Goal: Information Seeking & Learning: Learn about a topic

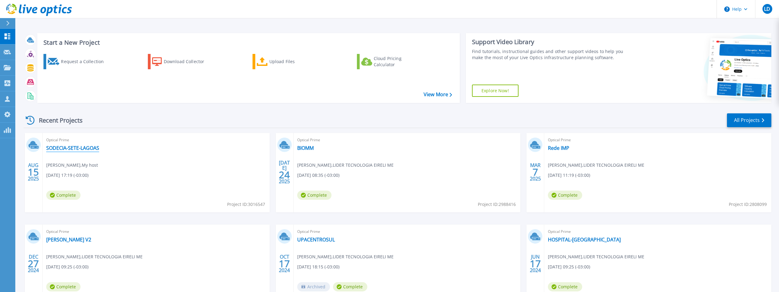
click at [68, 147] on link "SODECIA-SETE-LAGOAS" at bounding box center [72, 148] width 53 height 6
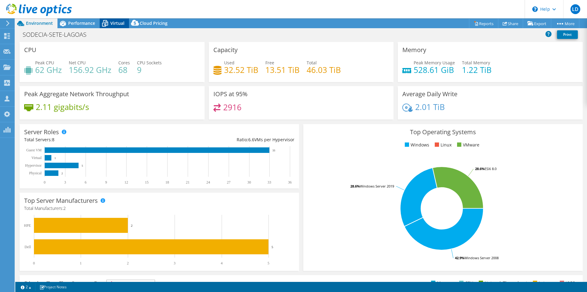
click at [115, 24] on span "Virtual" at bounding box center [117, 23] width 14 height 6
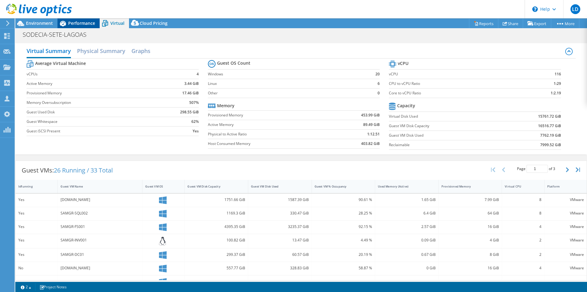
click at [73, 19] on div "Performance" at bounding box center [79, 23] width 42 height 10
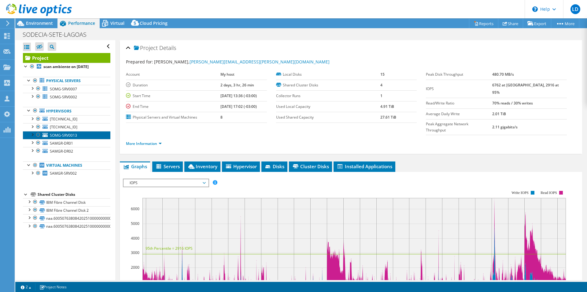
click at [66, 135] on span "SOMG-SRV0013" at bounding box center [63, 134] width 27 height 5
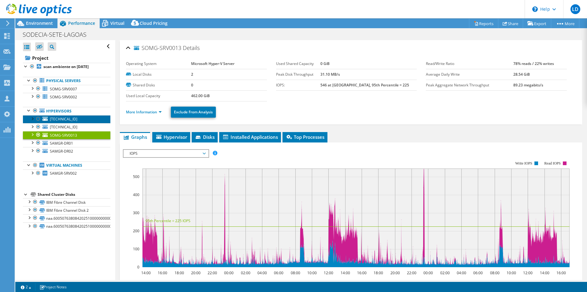
click at [62, 118] on span "[TECHNICAL_ID]" at bounding box center [64, 118] width 28 height 5
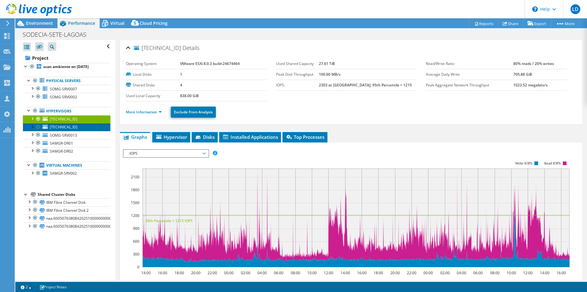
click at [62, 124] on link "[TECHNICAL_ID]" at bounding box center [66, 127] width 87 height 8
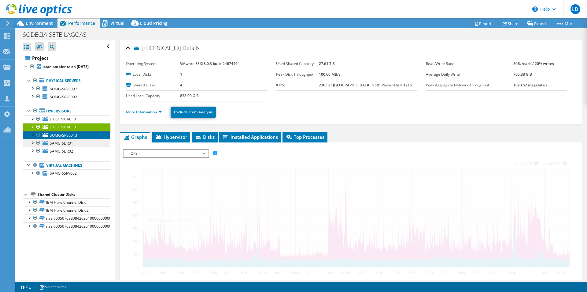
click at [65, 133] on span "SOMG-SRV0013" at bounding box center [63, 134] width 27 height 5
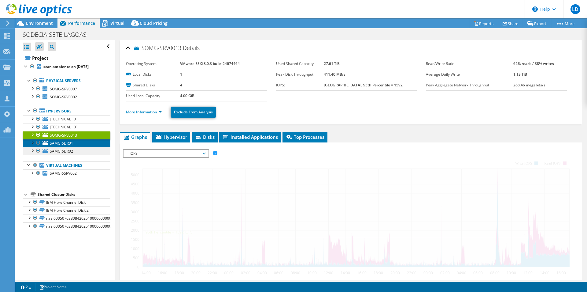
click at [65, 143] on span "SAMGR-DR01" at bounding box center [61, 142] width 23 height 5
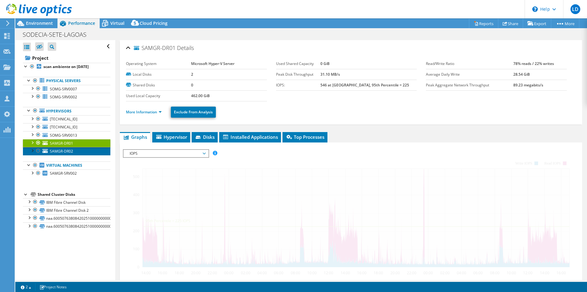
click at [66, 151] on span "SAMGR-DR02" at bounding box center [61, 150] width 23 height 5
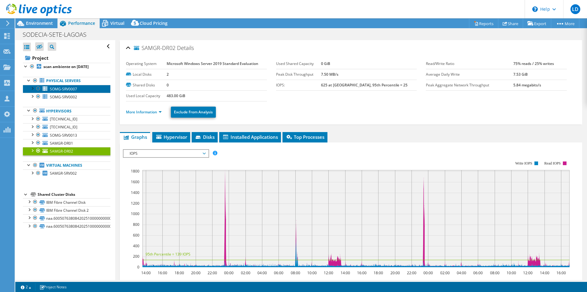
click at [72, 89] on span "SOMG-SRV0007" at bounding box center [63, 88] width 27 height 5
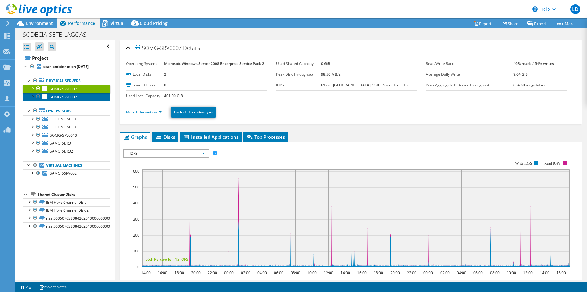
click at [69, 98] on span "SOMG-SRV0002" at bounding box center [63, 96] width 27 height 5
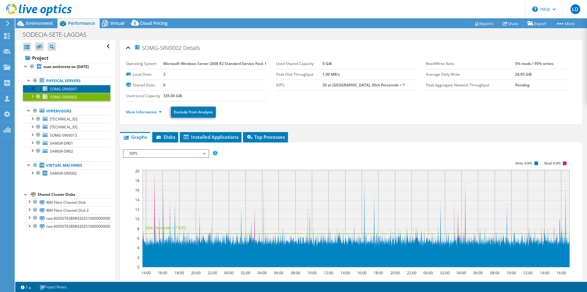
click at [70, 88] on span "SOMG-SRV0007" at bounding box center [63, 88] width 27 height 5
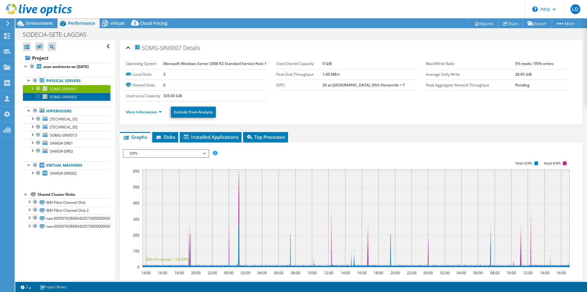
click at [70, 96] on span "SOMG-SRV0002" at bounding box center [63, 96] width 27 height 5
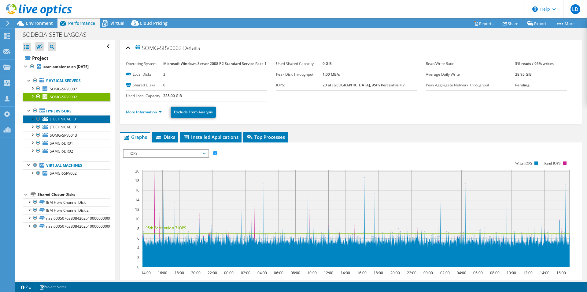
click at [66, 119] on span "[TECHNICAL_ID]" at bounding box center [64, 118] width 28 height 5
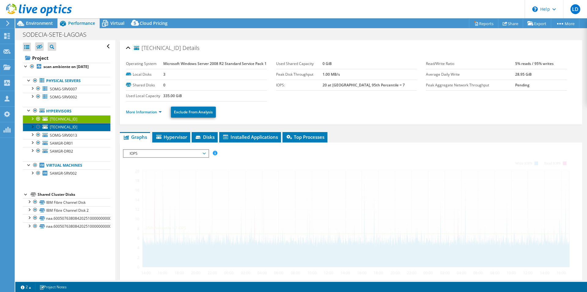
click at [67, 125] on span "[TECHNICAL_ID]" at bounding box center [64, 126] width 28 height 5
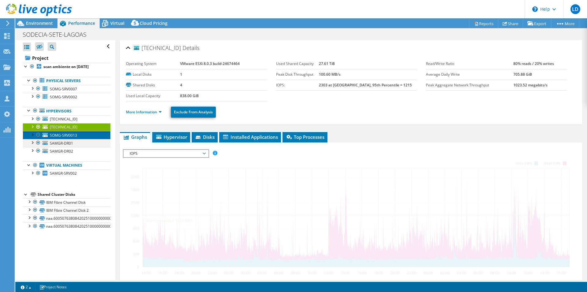
click at [69, 136] on span "SOMG-SRV0013" at bounding box center [63, 134] width 27 height 5
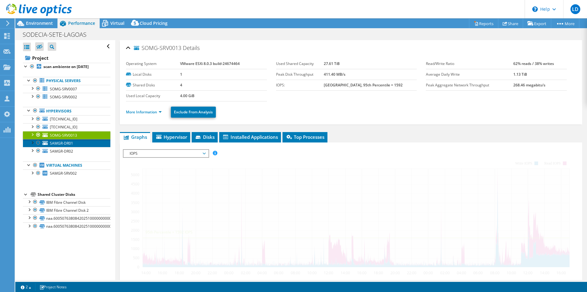
click at [67, 143] on span "SAMGR-DR01" at bounding box center [61, 142] width 23 height 5
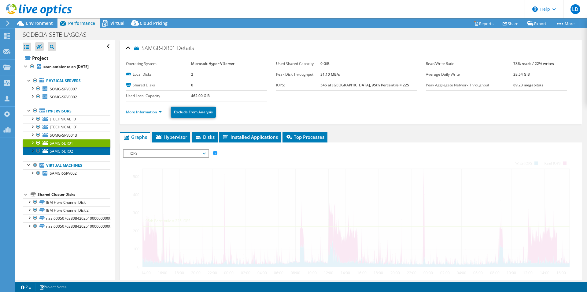
click at [68, 148] on span "SAMGR-DR02" at bounding box center [61, 150] width 23 height 5
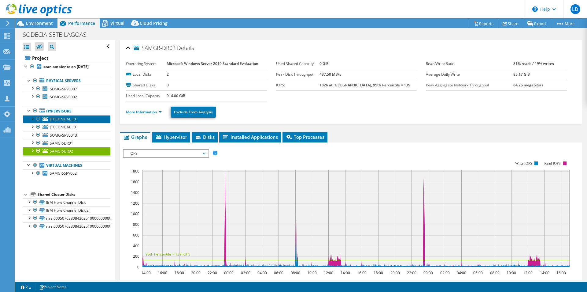
click at [65, 118] on span "[TECHNICAL_ID]" at bounding box center [64, 118] width 28 height 5
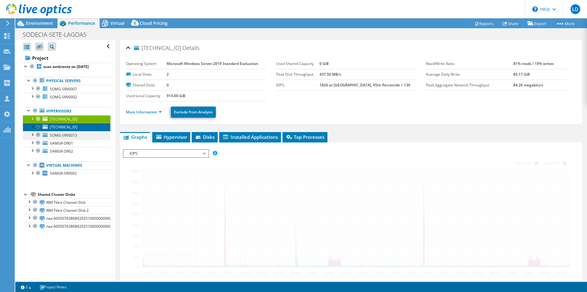
click at [65, 128] on span "[TECHNICAL_ID]" at bounding box center [64, 126] width 28 height 5
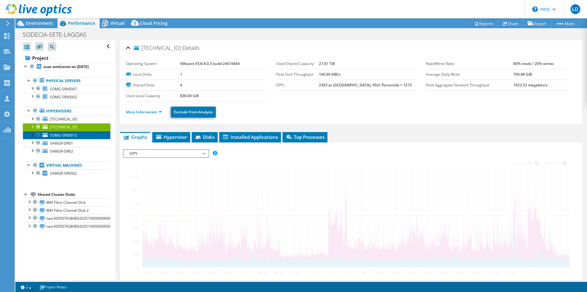
click at [67, 135] on span "SOMG-SRV0013" at bounding box center [63, 134] width 27 height 5
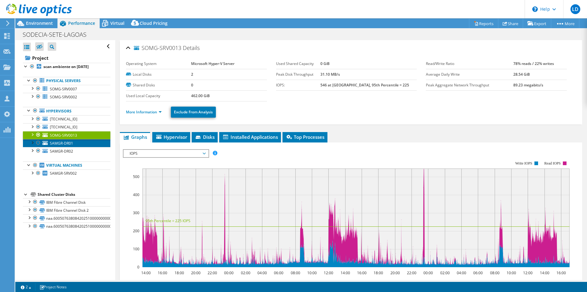
click at [70, 143] on span "SAMGR-DR01" at bounding box center [61, 142] width 23 height 5
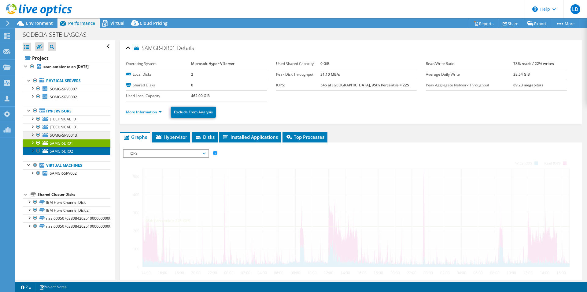
click at [67, 152] on span "SAMGR-DR02" at bounding box center [61, 150] width 23 height 5
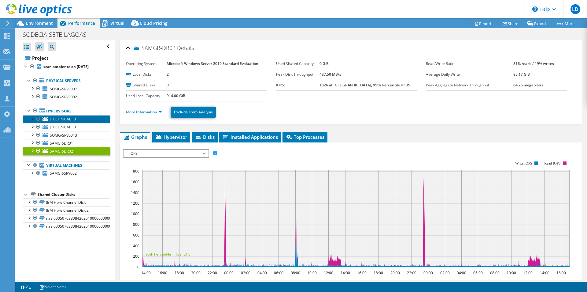
click at [58, 121] on span "[TECHNICAL_ID]" at bounding box center [64, 118] width 28 height 5
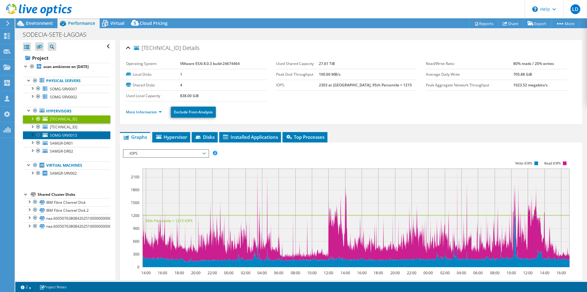
click at [72, 135] on span "SOMG-SRV0013" at bounding box center [63, 134] width 27 height 5
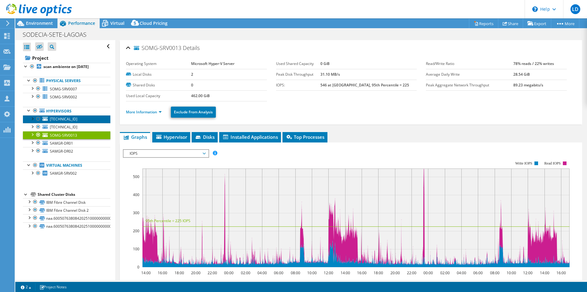
click at [58, 117] on span "[TECHNICAL_ID]" at bounding box center [64, 118] width 28 height 5
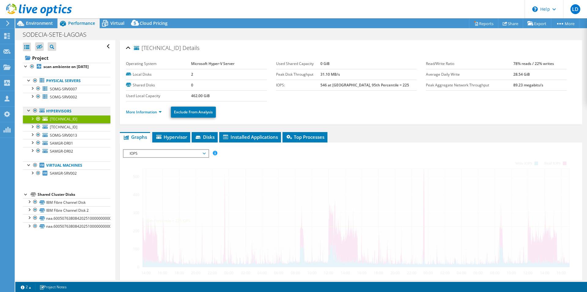
click at [62, 113] on link "Hypervisors" at bounding box center [66, 111] width 87 height 8
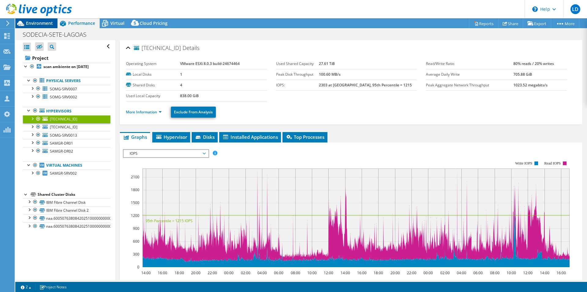
click at [41, 25] on span "Environment" at bounding box center [39, 23] width 27 height 6
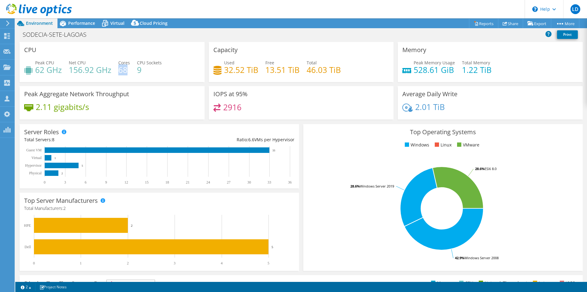
drag, startPoint x: 119, startPoint y: 70, endPoint x: 127, endPoint y: 70, distance: 8.0
click at [127, 70] on h4 "68" at bounding box center [124, 69] width 12 height 7
drag, startPoint x: 415, startPoint y: 69, endPoint x: 435, endPoint y: 70, distance: 20.2
click at [435, 70] on h4 "528.61 GiB" at bounding box center [434, 69] width 41 height 7
drag, startPoint x: 463, startPoint y: 69, endPoint x: 476, endPoint y: 69, distance: 13.2
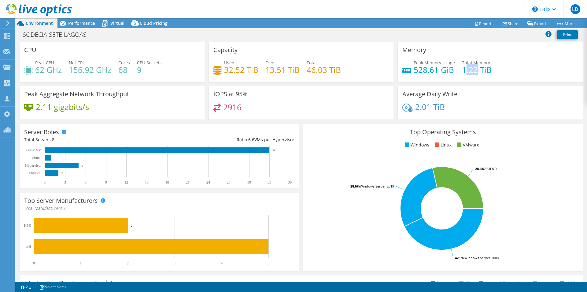
click at [476, 69] on h4 "1.22 TiB" at bounding box center [477, 69] width 30 height 7
click at [511, 75] on div "Peak Memory Usage 528.61 GiB Total Memory 1.22 TiB" at bounding box center [491, 69] width 176 height 20
drag, startPoint x: 118, startPoint y: 69, endPoint x: 134, endPoint y: 70, distance: 16.0
click at [134, 70] on div "Peak CPU 62 GHz Net CPU 156.92 GHz Cores 68 CPU Sockets 9" at bounding box center [112, 69] width 176 height 20
click at [120, 62] on span "Cores" at bounding box center [124, 63] width 12 height 6
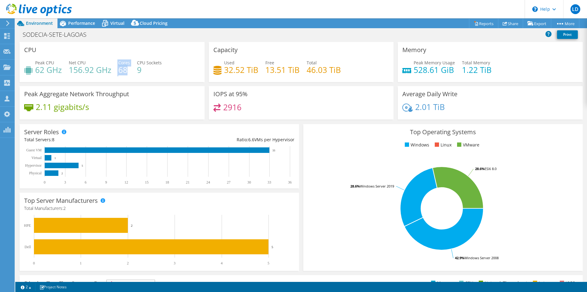
drag, startPoint x: 118, startPoint y: 71, endPoint x: 128, endPoint y: 70, distance: 10.7
click at [128, 70] on div "Peak CPU 62 GHz Net CPU 156.92 GHz Cores 68 CPU Sockets 9" at bounding box center [112, 69] width 176 height 20
drag, startPoint x: 37, startPoint y: 70, endPoint x: 95, endPoint y: 71, distance: 58.7
click at [95, 71] on div "Peak CPU 62 GHz Net CPU 156.92 GHz Cores 68 CPU Sockets 9" at bounding box center [112, 69] width 176 height 20
click at [80, 69] on h4 "156.92 GHz" at bounding box center [90, 69] width 43 height 7
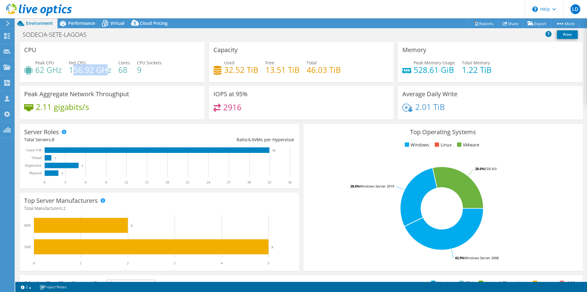
drag, startPoint x: 73, startPoint y: 69, endPoint x: 107, endPoint y: 71, distance: 34.6
click at [109, 71] on h4 "156.92 GHz" at bounding box center [90, 69] width 43 height 7
drag, startPoint x: 38, startPoint y: 71, endPoint x: 65, endPoint y: 72, distance: 26.6
click at [65, 72] on div "Peak CPU 62 GHz Net CPU 156.92 GHz Cores 68 CPU Sockets 9" at bounding box center [112, 69] width 176 height 20
drag, startPoint x: 119, startPoint y: 69, endPoint x: 128, endPoint y: 69, distance: 9.5
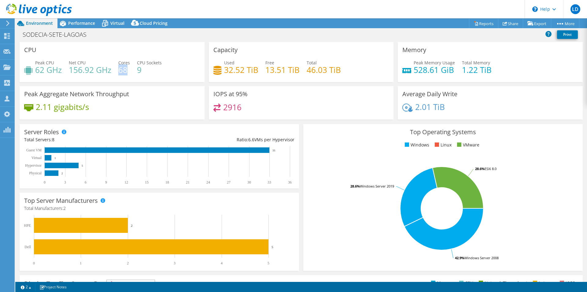
click at [128, 69] on h4 "68" at bounding box center [124, 69] width 12 height 7
click at [130, 68] on div "Peak CPU 62 GHz Net CPU 156.92 GHz Cores 68 CPU Sockets 9" at bounding box center [112, 69] width 176 height 20
drag, startPoint x: 117, startPoint y: 66, endPoint x: 129, endPoint y: 68, distance: 11.8
click at [129, 68] on div "Peak CPU 62 GHz Net CPU 156.92 GHz Cores 68 CPU Sockets 9" at bounding box center [112, 69] width 176 height 20
click at [337, 68] on h4 "46.03 TiB" at bounding box center [324, 69] width 34 height 7
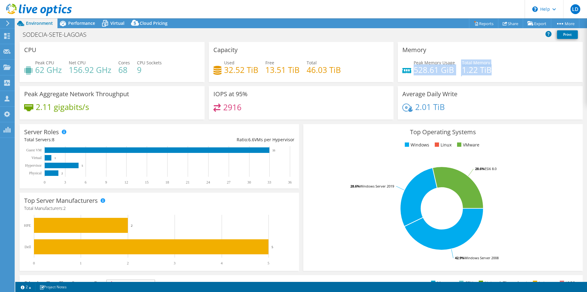
drag, startPoint x: 414, startPoint y: 68, endPoint x: 499, endPoint y: 68, distance: 85.4
click at [499, 68] on div "Peak Memory Usage 528.61 GiB Total Memory 1.22 TiB" at bounding box center [491, 69] width 176 height 20
drag, startPoint x: 225, startPoint y: 70, endPoint x: 235, endPoint y: 70, distance: 10.1
click at [235, 70] on h4 "32.52 TiB" at bounding box center [241, 69] width 34 height 7
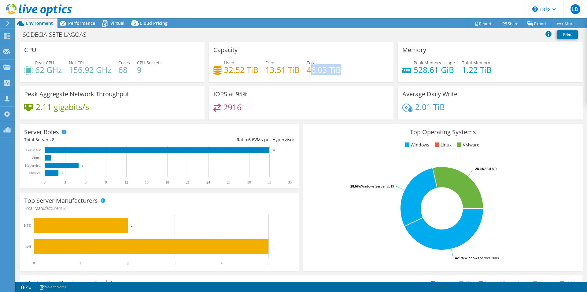
drag, startPoint x: 310, startPoint y: 70, endPoint x: 339, endPoint y: 66, distance: 29.0
click at [339, 66] on h4 "46.03 TiB" at bounding box center [324, 69] width 34 height 7
click at [336, 68] on h4 "46.03 TiB" at bounding box center [324, 69] width 34 height 7
drag, startPoint x: 313, startPoint y: 71, endPoint x: 326, endPoint y: 71, distance: 13.2
click at [326, 71] on div "Used 32.52 TiB Free 13.51 TiB Total 46.03 TiB" at bounding box center [302, 69] width 176 height 20
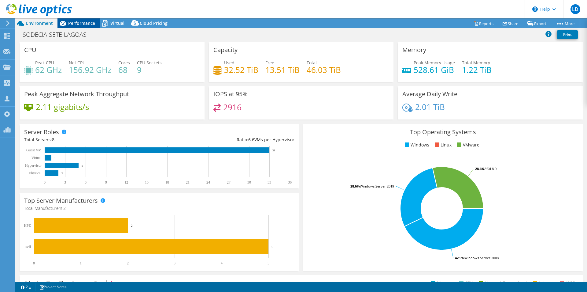
click at [72, 22] on span "Performance" at bounding box center [81, 23] width 27 height 6
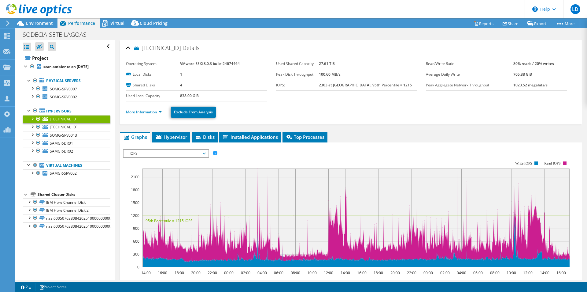
click at [33, 20] on div at bounding box center [36, 10] width 72 height 20
click at [42, 26] on div "Environment" at bounding box center [36, 23] width 42 height 10
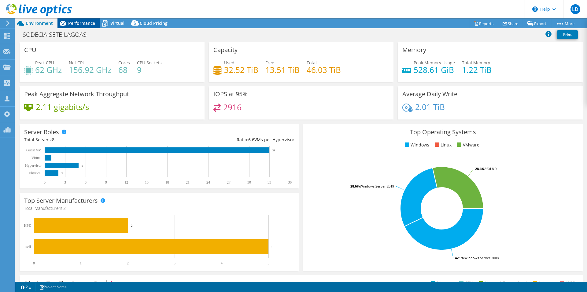
click at [72, 25] on span "Performance" at bounding box center [81, 23] width 27 height 6
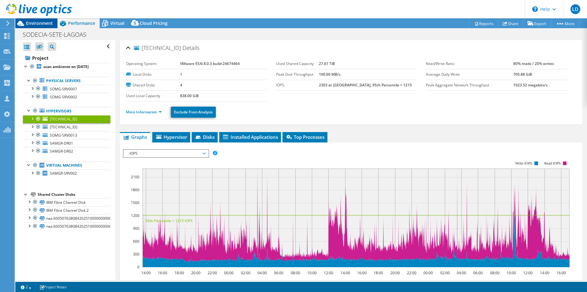
click at [46, 24] on span "Environment" at bounding box center [39, 23] width 27 height 6
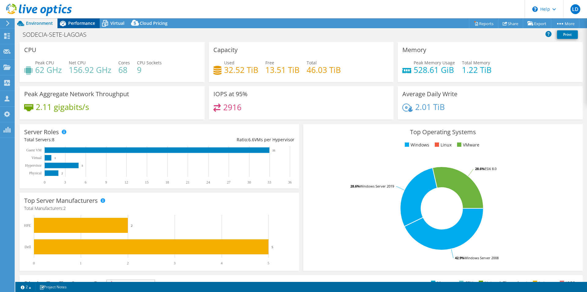
click at [85, 22] on span "Performance" at bounding box center [81, 23] width 27 height 6
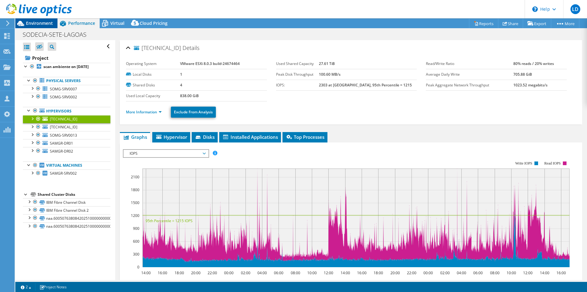
click at [35, 22] on span "Environment" at bounding box center [39, 23] width 27 height 6
